Goal: Information Seeking & Learning: Learn about a topic

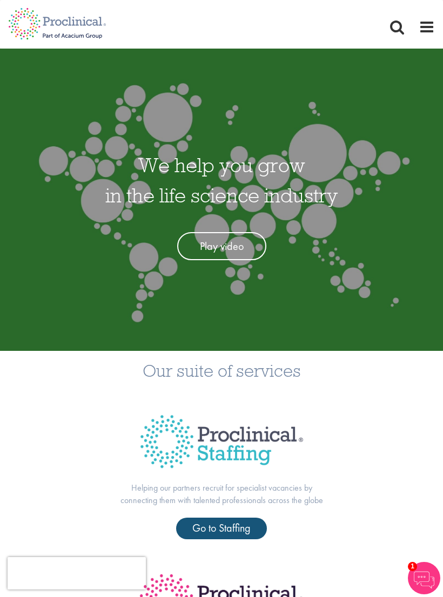
click at [430, 21] on span at bounding box center [426, 27] width 16 height 16
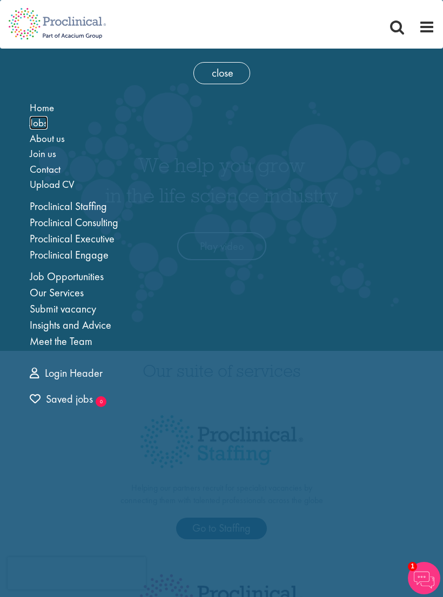
click at [39, 128] on span "Jobs" at bounding box center [39, 122] width 18 height 13
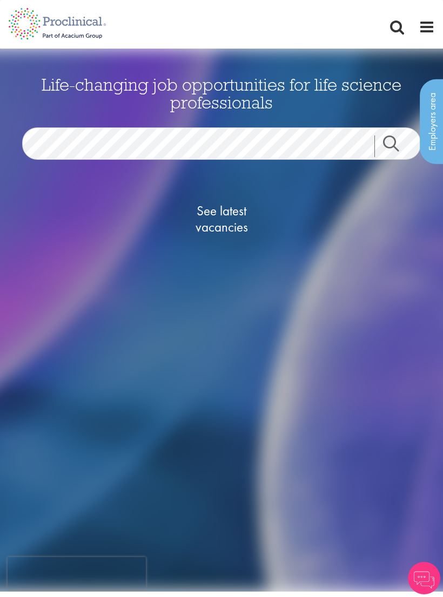
click at [225, 226] on span "See latest vacancies" at bounding box center [221, 219] width 108 height 32
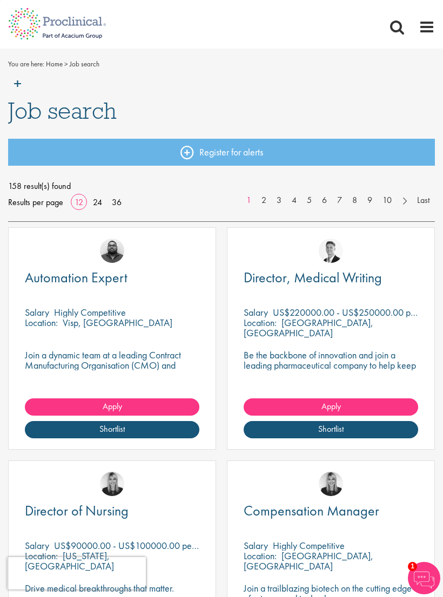
click at [425, 26] on span at bounding box center [426, 27] width 16 height 16
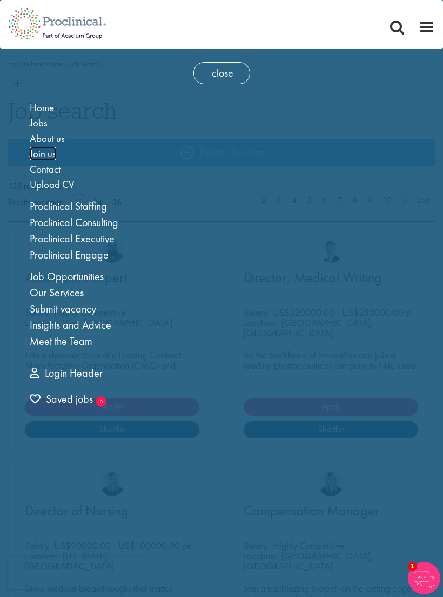
click at [53, 154] on span "Join us" at bounding box center [43, 153] width 26 height 13
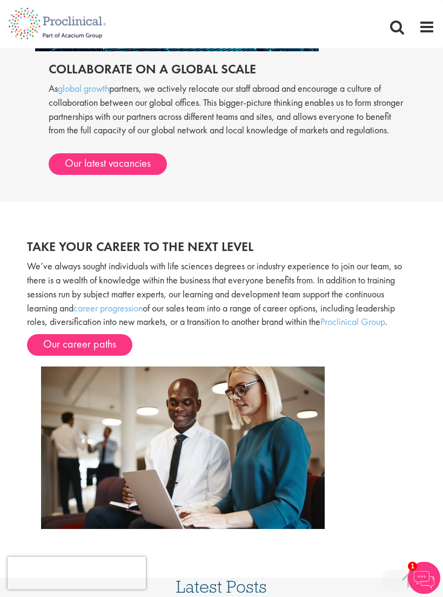
scroll to position [1325, 0]
click at [110, 350] on link "Our career paths" at bounding box center [79, 345] width 105 height 22
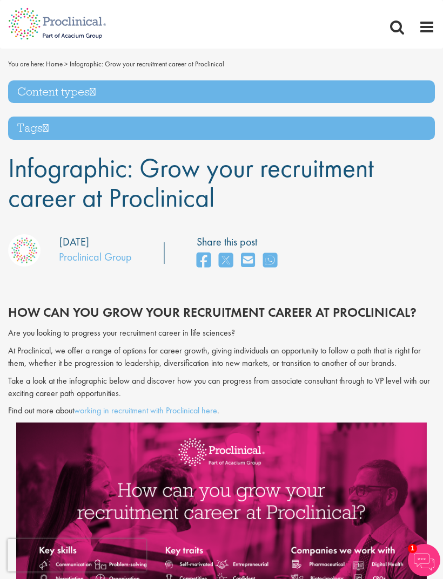
click at [422, 27] on span at bounding box center [426, 27] width 16 height 16
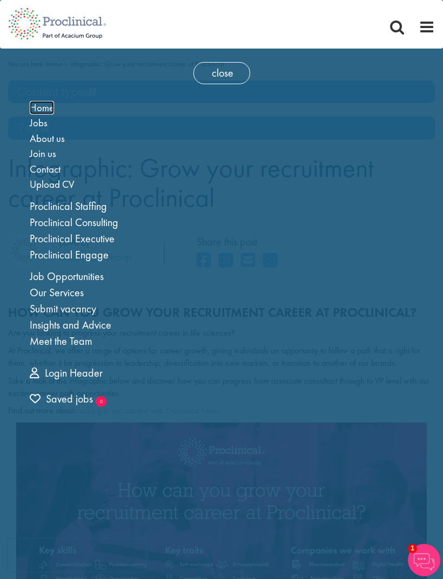
click at [51, 104] on span "Home" at bounding box center [42, 107] width 24 height 13
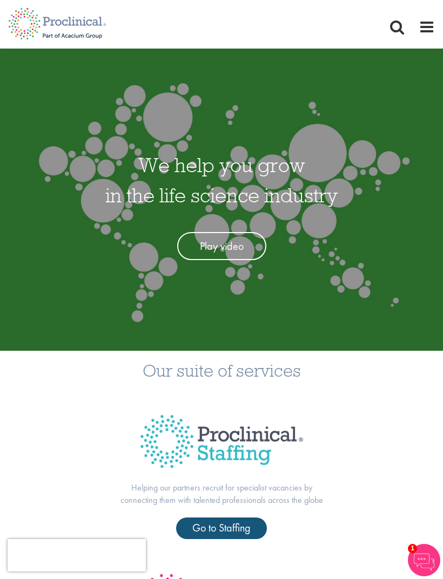
click at [420, 27] on span at bounding box center [426, 27] width 16 height 16
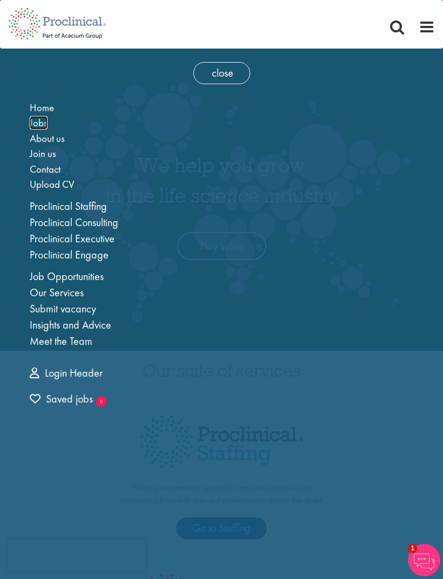
click at [37, 121] on span "Jobs" at bounding box center [39, 122] width 18 height 13
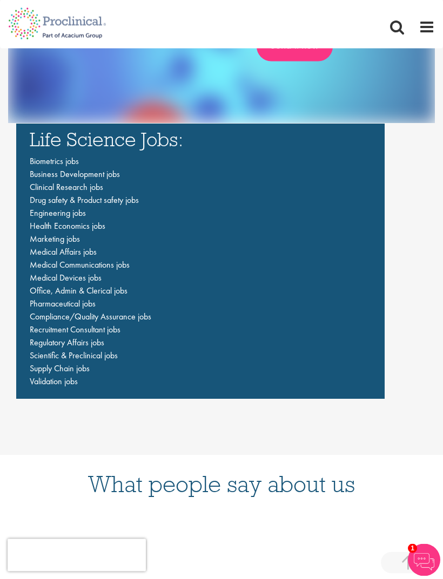
scroll to position [2062, 0]
click at [83, 193] on span "Clinical Research jobs" at bounding box center [66, 186] width 73 height 11
